Goal: Task Accomplishment & Management: Complete application form

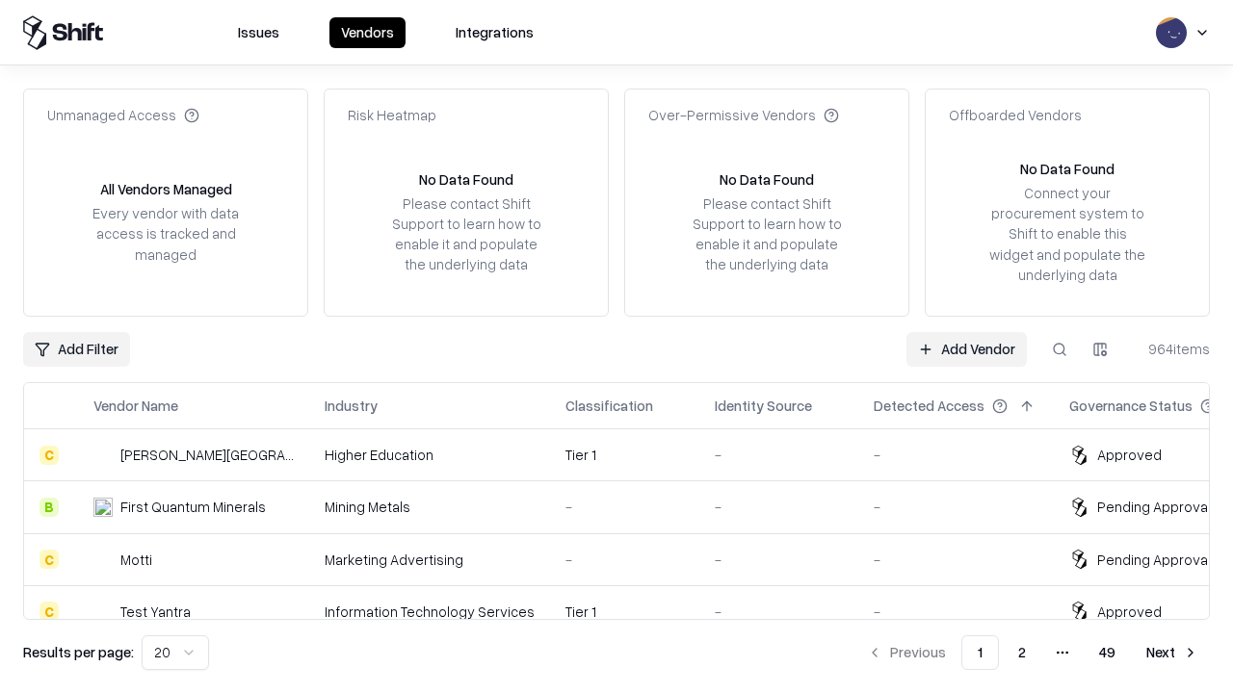
click at [966, 349] on link "Add Vendor" at bounding box center [966, 349] width 120 height 35
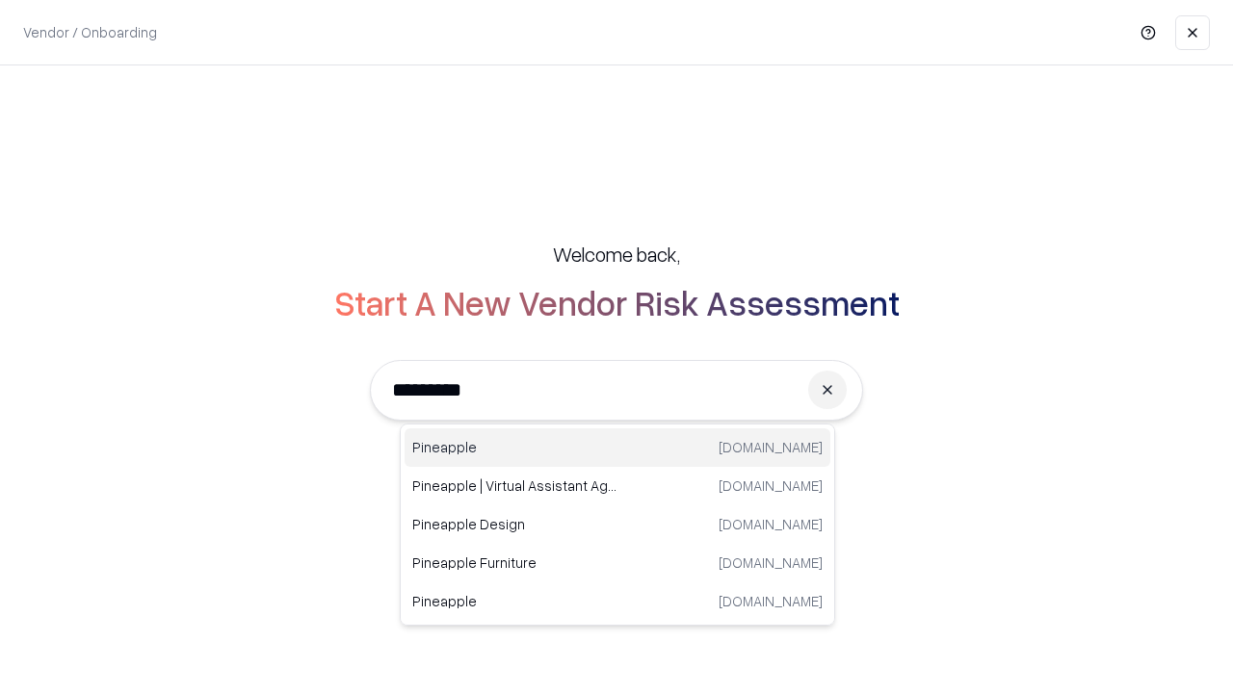
click at [617, 448] on div "Pineapple [DOMAIN_NAME]" at bounding box center [617, 447] width 426 height 39
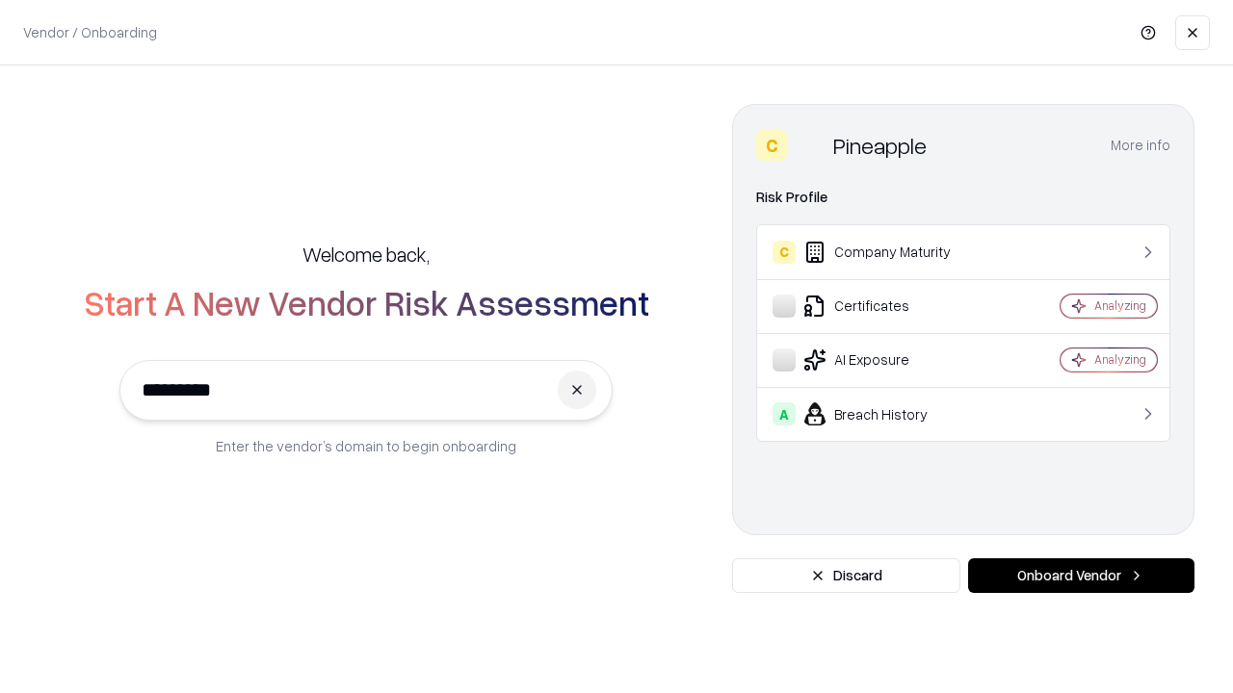
type input "*********"
click at [1080, 576] on button "Onboard Vendor" at bounding box center [1081, 575] width 226 height 35
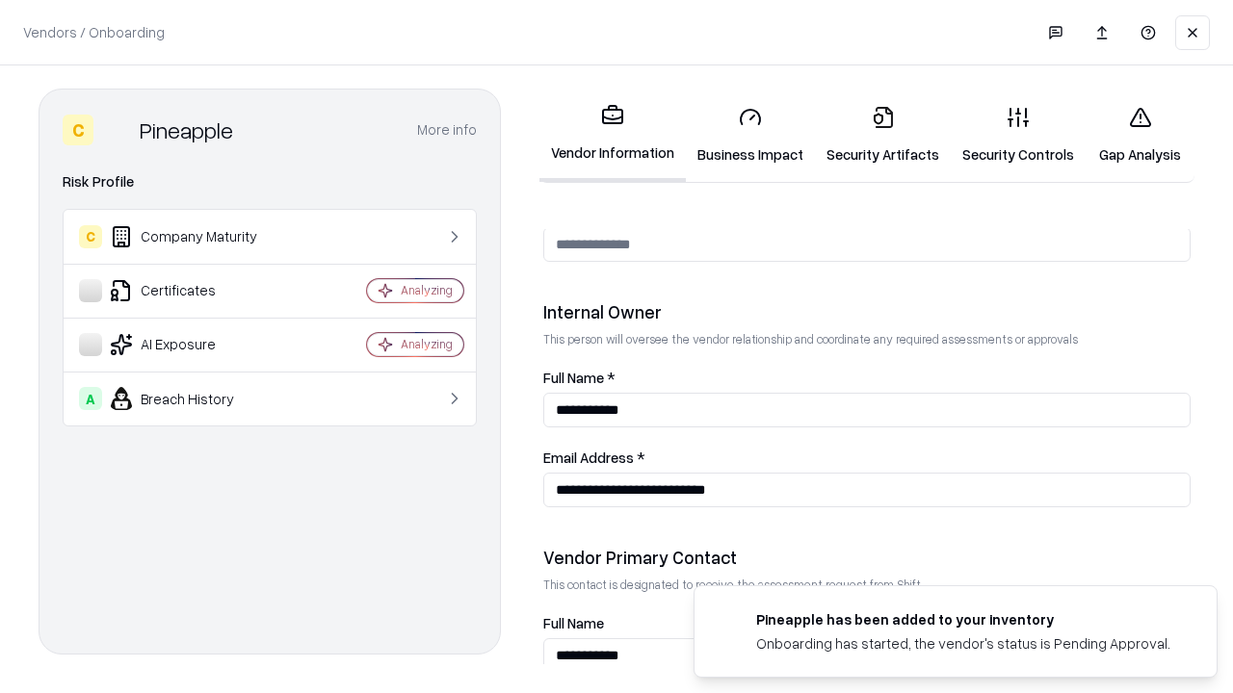
scroll to position [998, 0]
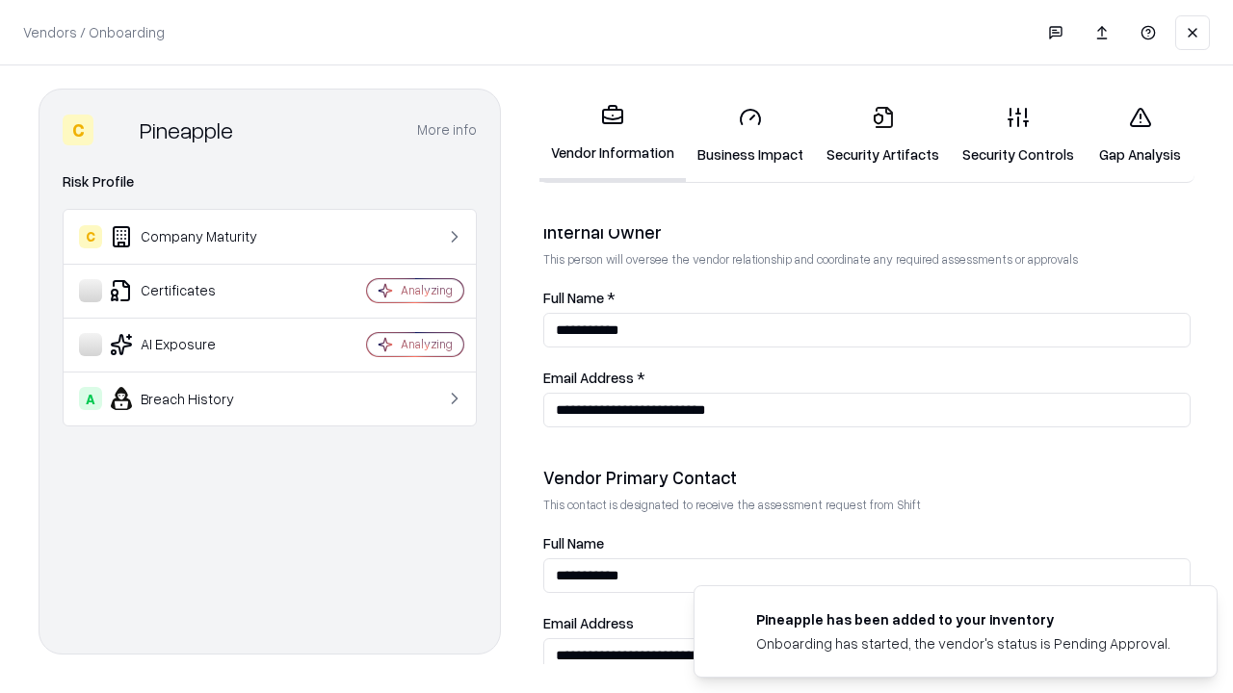
click at [750, 135] on link "Business Impact" at bounding box center [750, 136] width 129 height 90
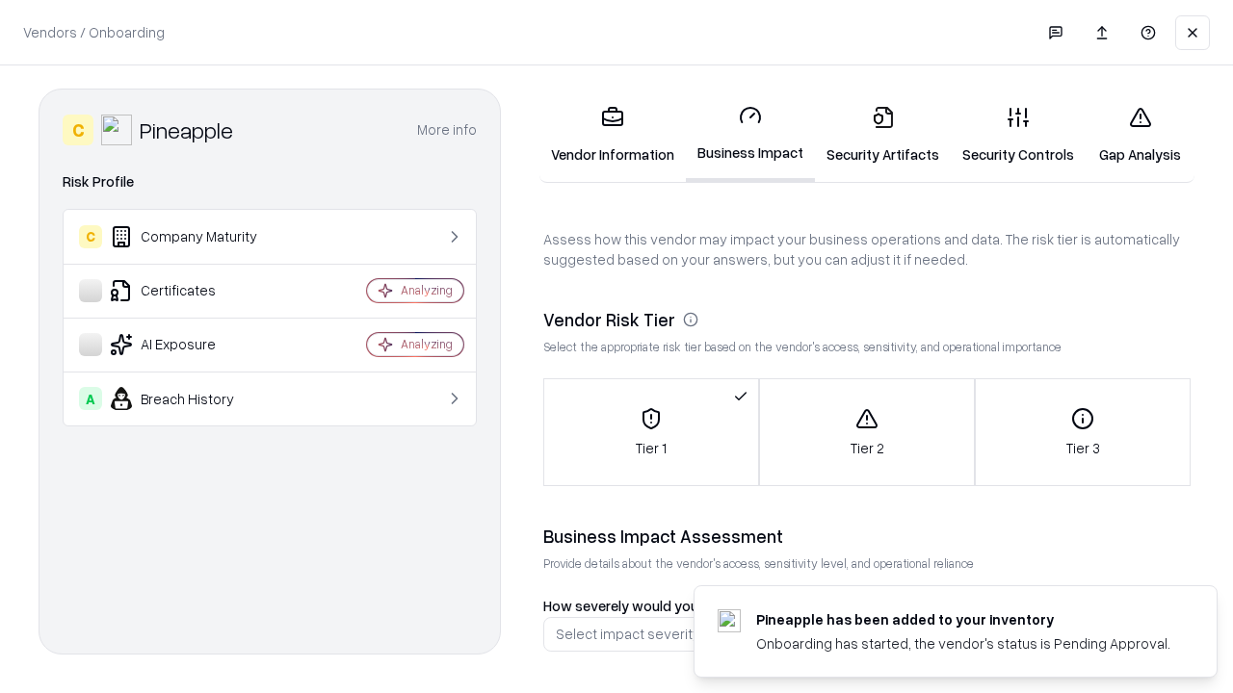
click at [1139, 135] on link "Gap Analysis" at bounding box center [1139, 136] width 109 height 90
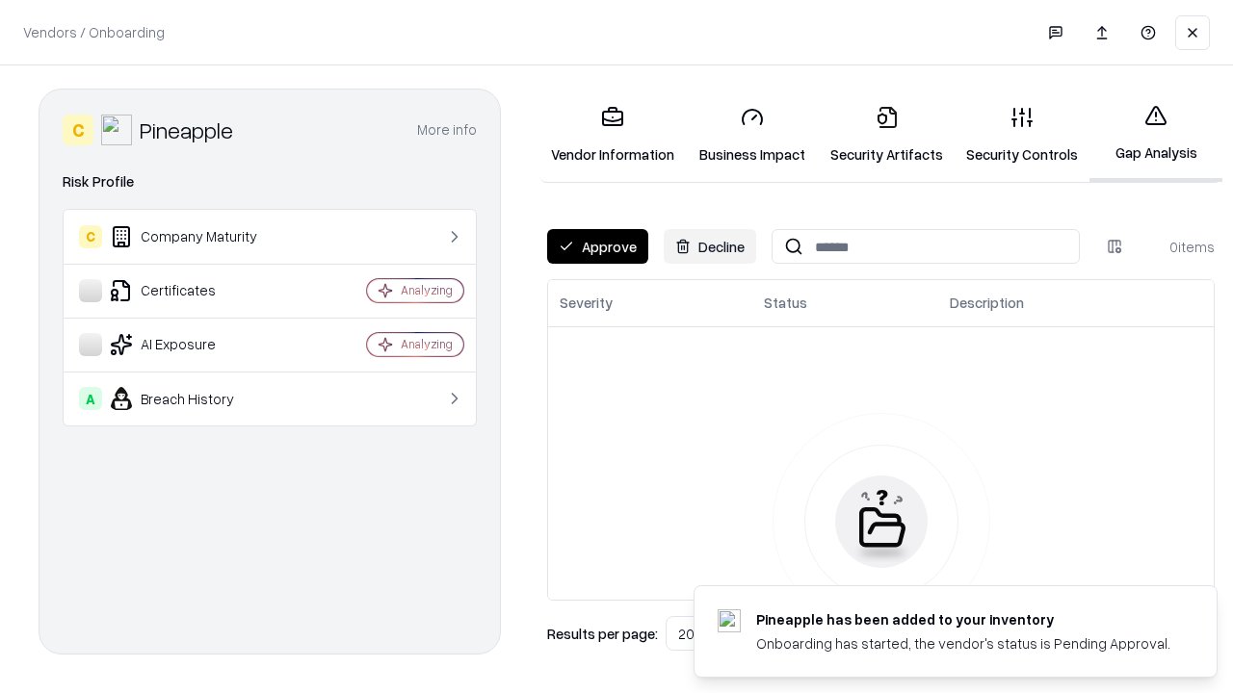
click at [597, 247] on button "Approve" at bounding box center [597, 246] width 101 height 35
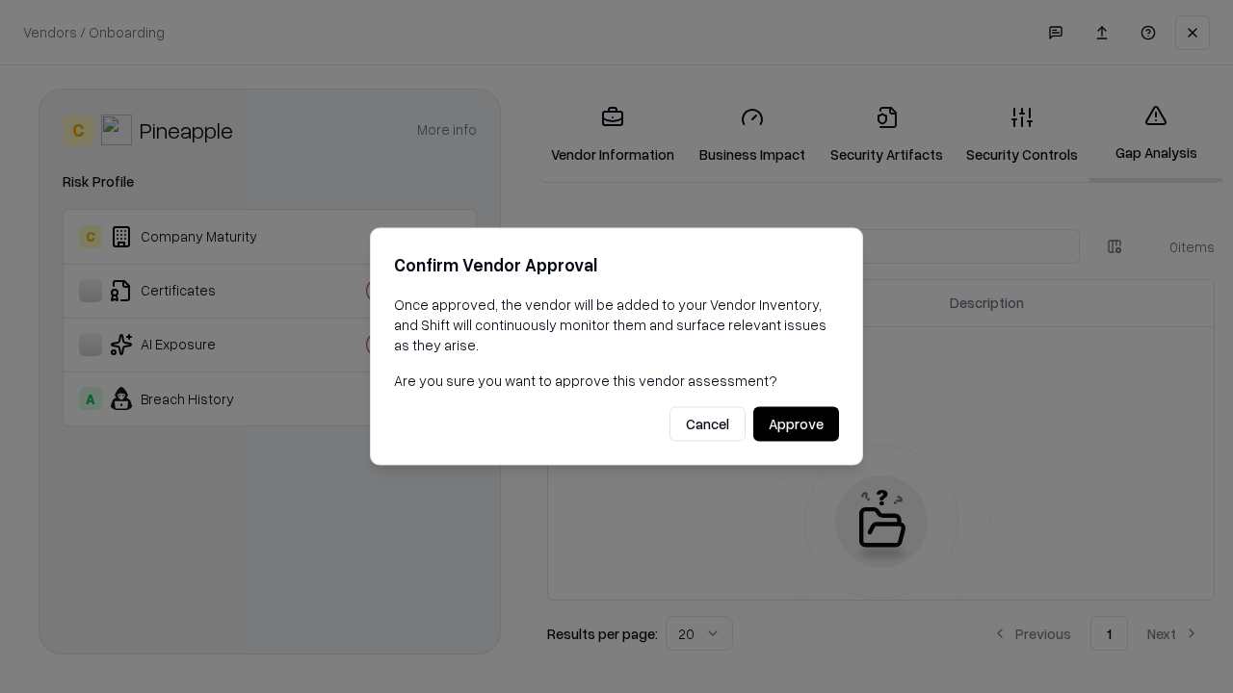
click at [795, 424] on button "Approve" at bounding box center [796, 424] width 86 height 35
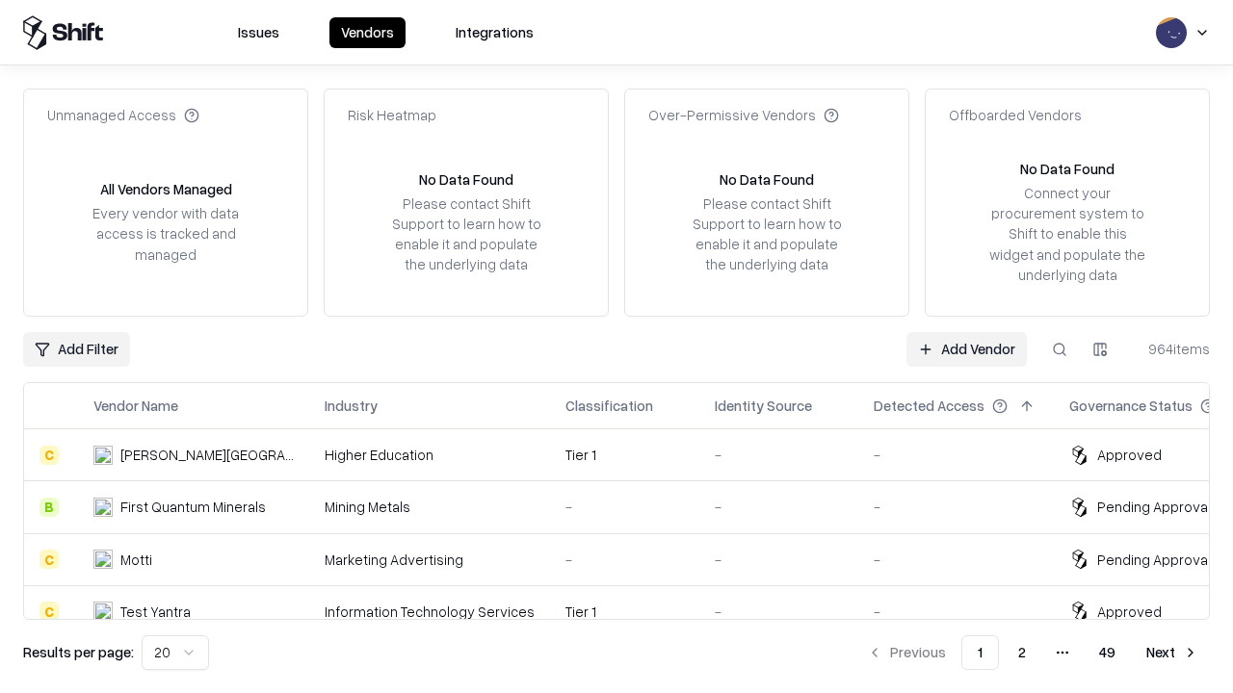
type input "*********"
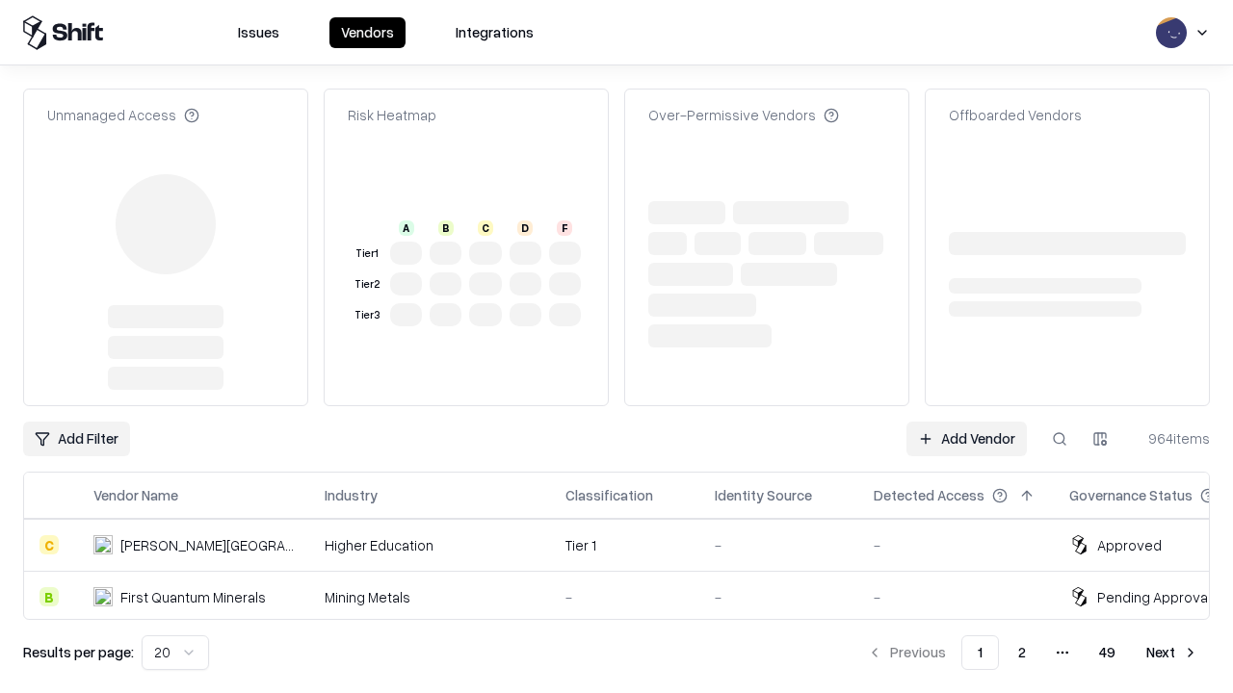
click at [966, 422] on link "Add Vendor" at bounding box center [966, 439] width 120 height 35
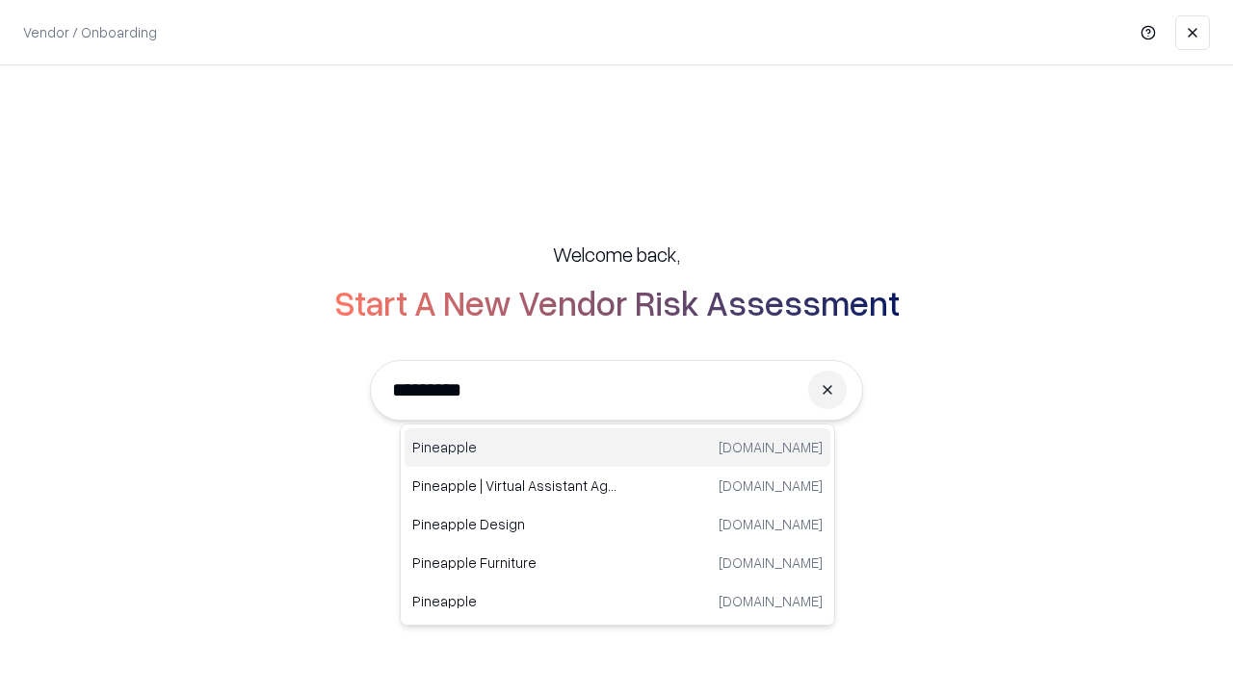
click at [617, 448] on div "Pineapple [DOMAIN_NAME]" at bounding box center [617, 447] width 426 height 39
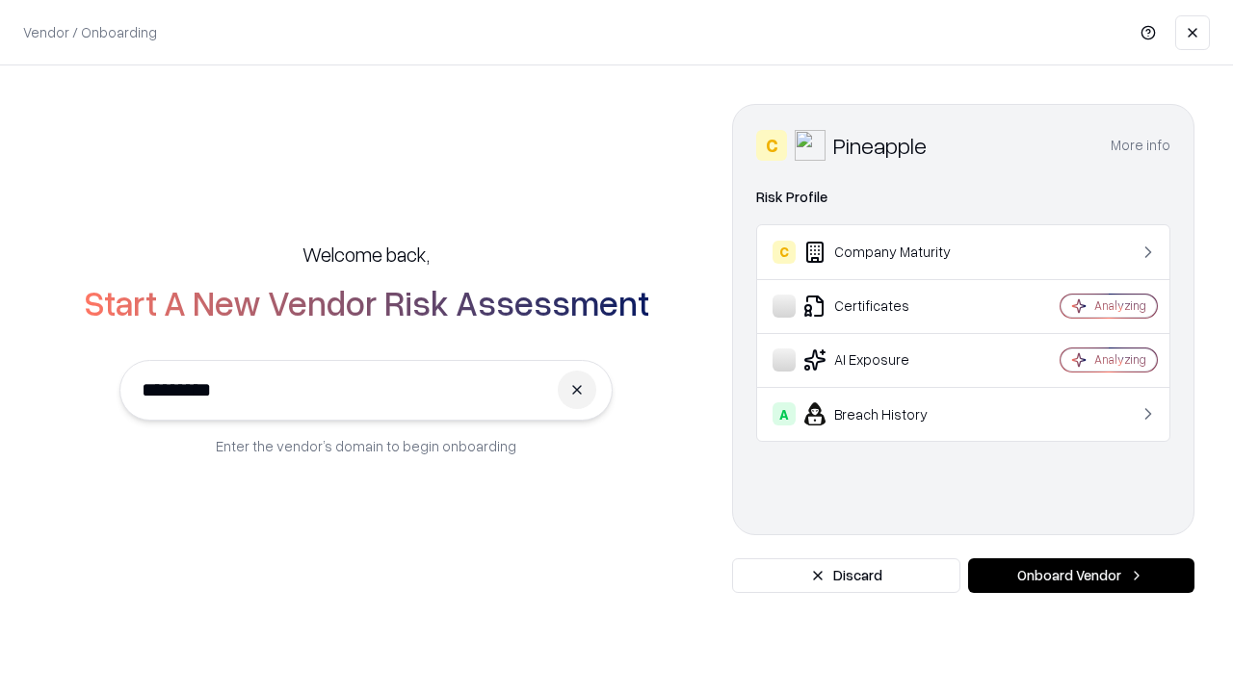
type input "*********"
click at [1080, 576] on button "Onboard Vendor" at bounding box center [1081, 575] width 226 height 35
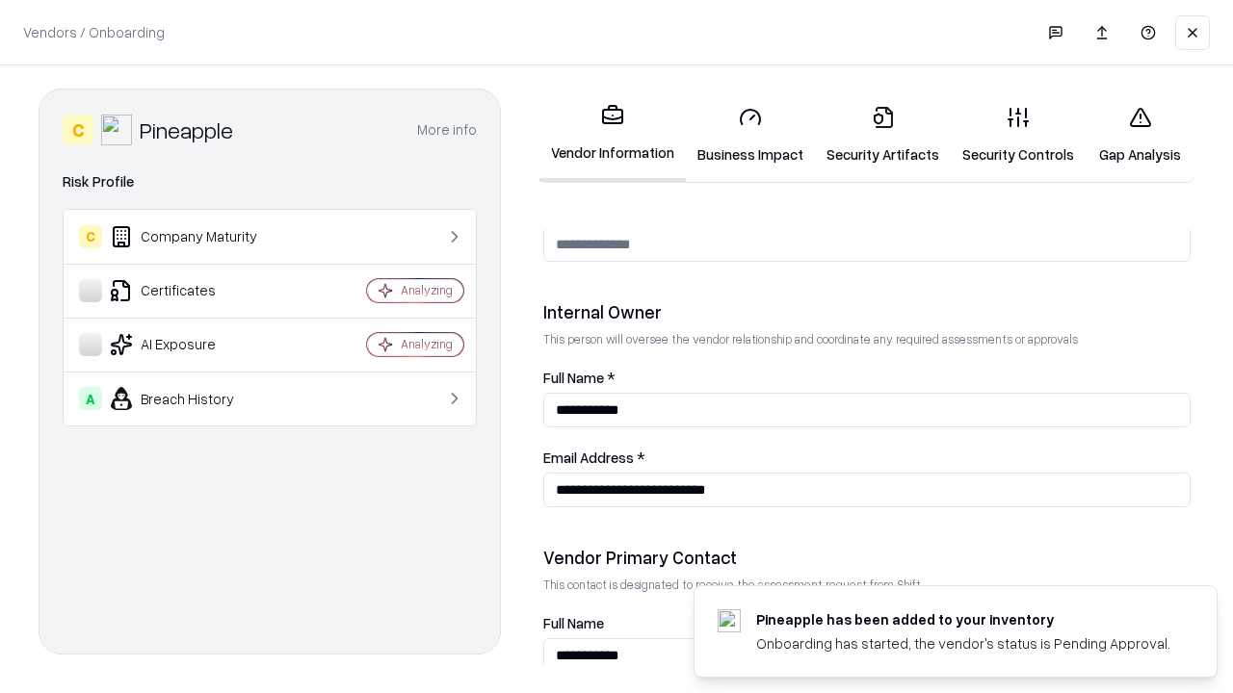
scroll to position [998, 0]
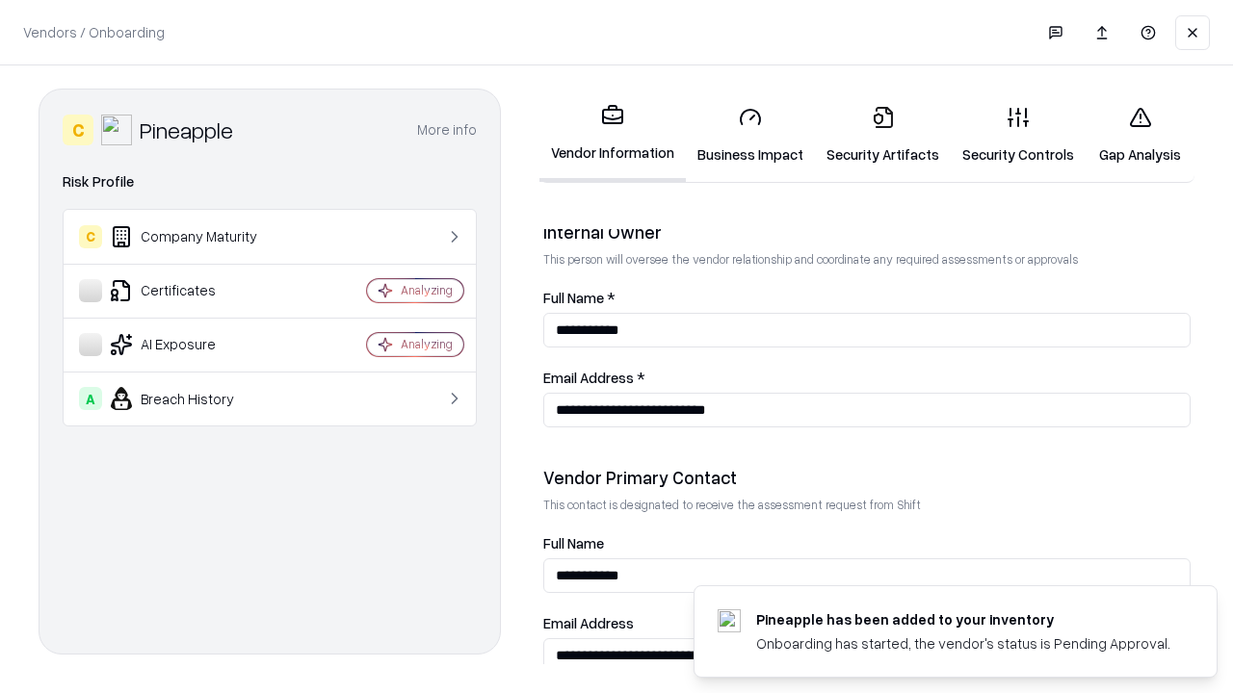
click at [1139, 135] on link "Gap Analysis" at bounding box center [1139, 136] width 109 height 90
